Goal: Task Accomplishment & Management: Manage account settings

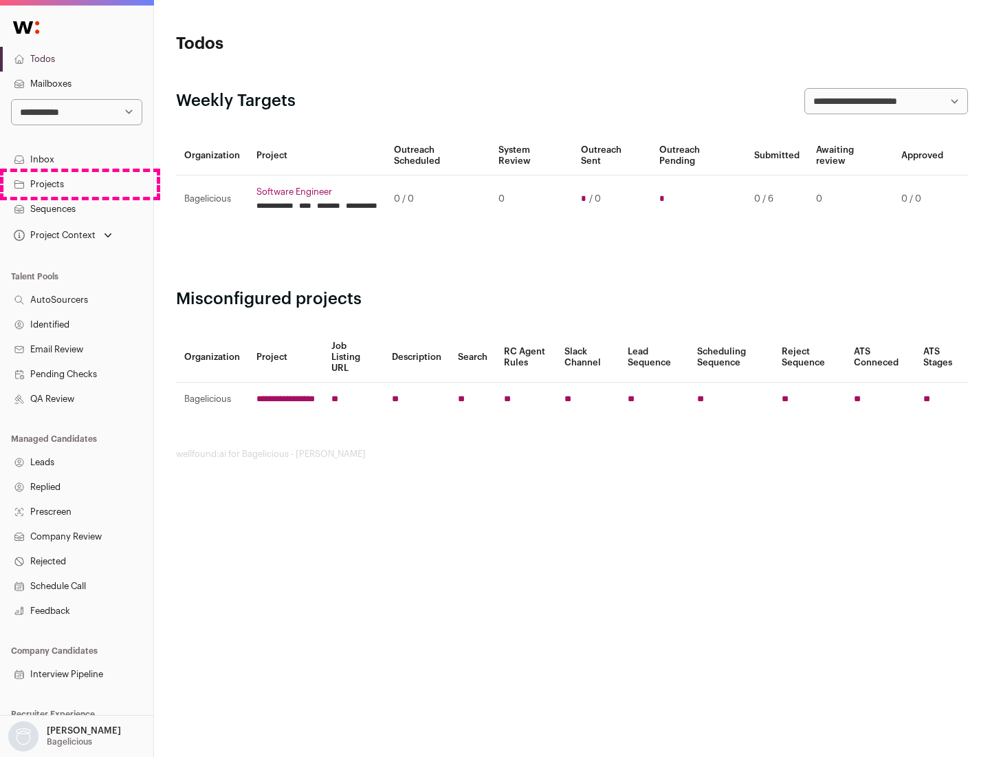
click at [76, 184] on link "Projects" at bounding box center [76, 184] width 153 height 25
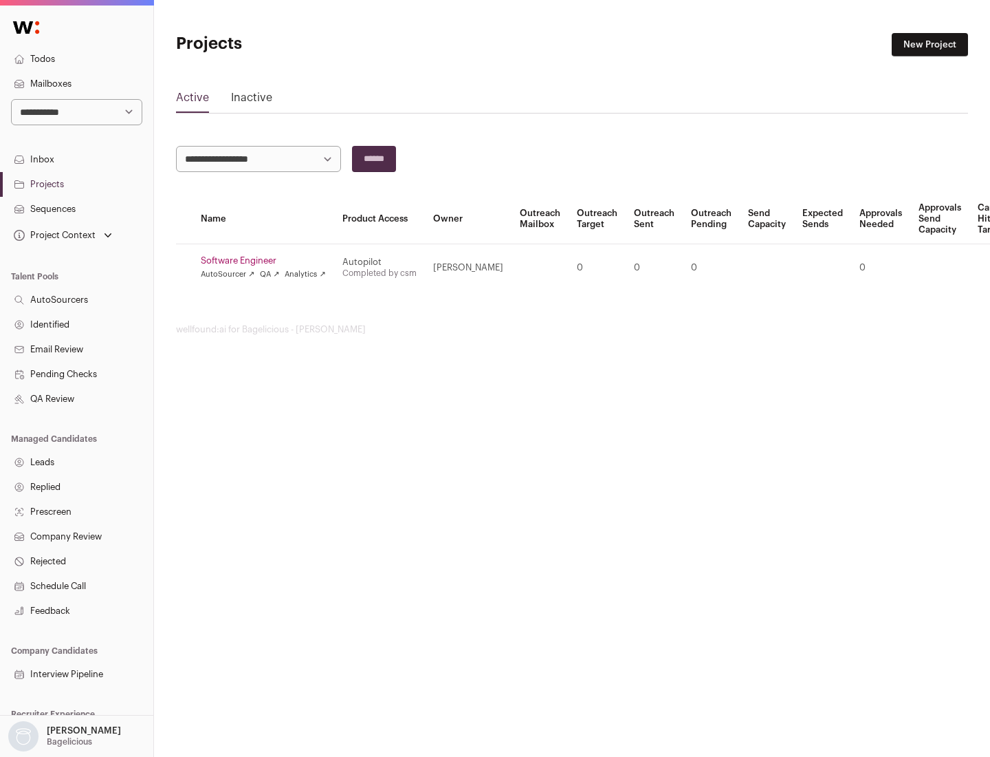
click at [268, 261] on link "Software Engineer" at bounding box center [263, 260] width 125 height 11
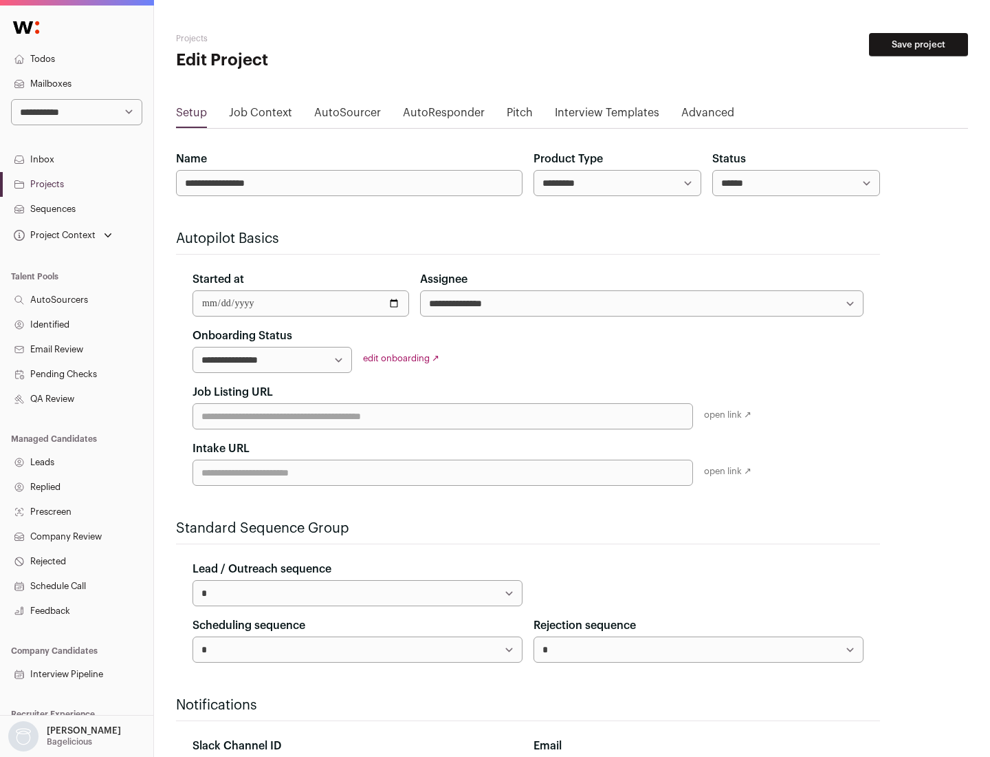
click at [919, 45] on button "Save project" at bounding box center [918, 44] width 99 height 23
